Goal: Check status

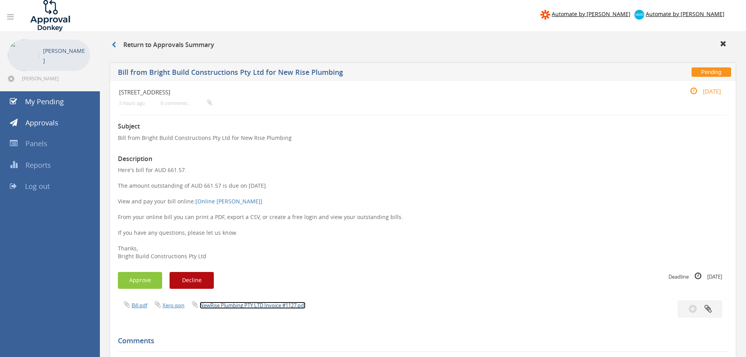
click at [262, 305] on link "NewRise Plumbing PTY LTD Invoice #1127.pdf" at bounding box center [253, 305] width 106 height 7
